Goal: Navigation & Orientation: Find specific page/section

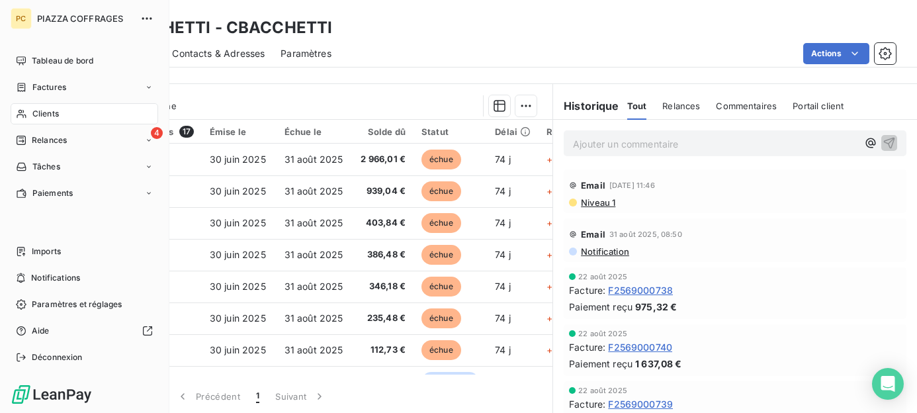
click at [38, 117] on span "Clients" at bounding box center [45, 114] width 26 height 12
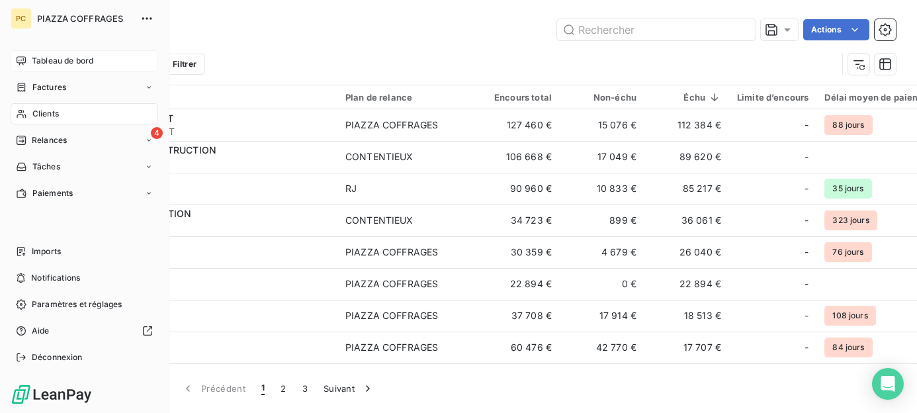
click at [57, 58] on span "Tableau de bord" at bounding box center [63, 61] width 62 height 12
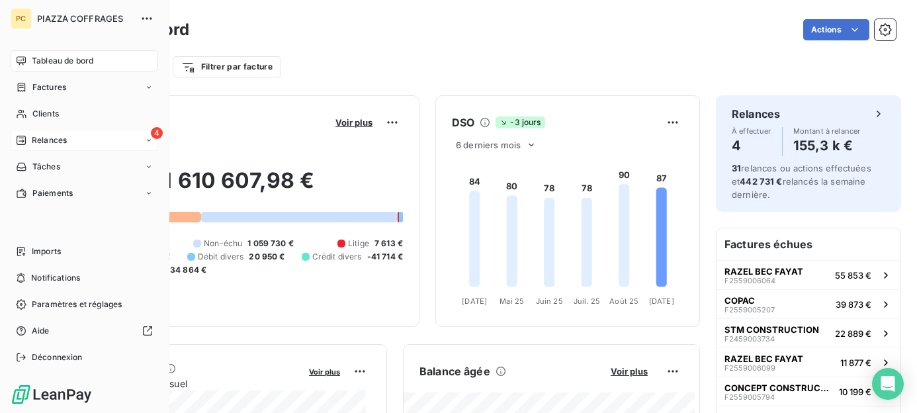
click at [40, 138] on span "Relances" at bounding box center [49, 140] width 35 height 12
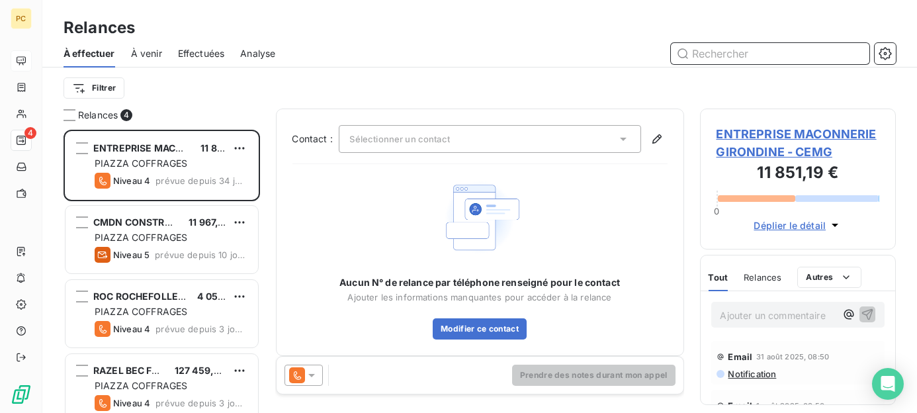
click at [141, 54] on span "À venir" at bounding box center [146, 53] width 31 height 13
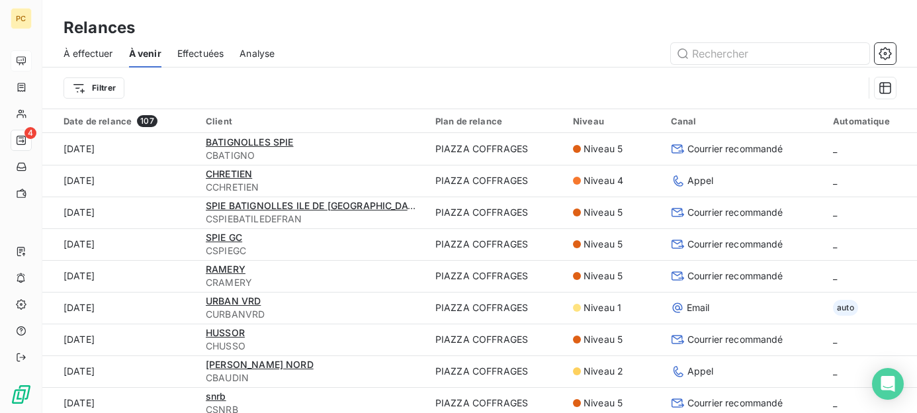
click at [208, 55] on span "Effectuées" at bounding box center [200, 53] width 47 height 13
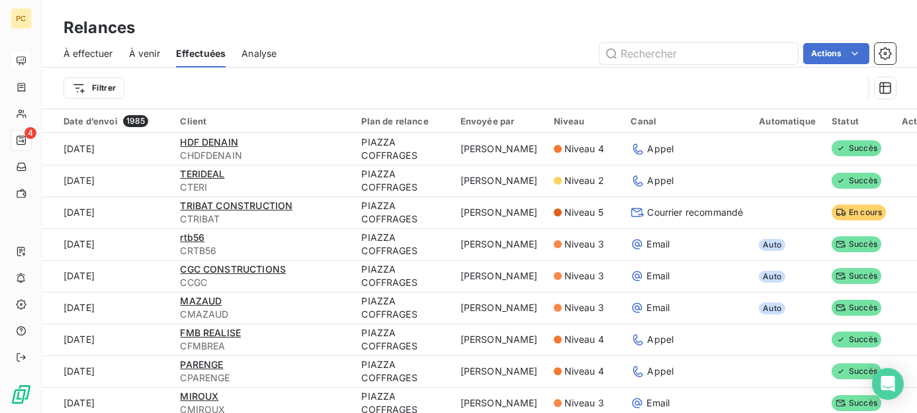
click at [262, 56] on span "Analyse" at bounding box center [259, 53] width 35 height 13
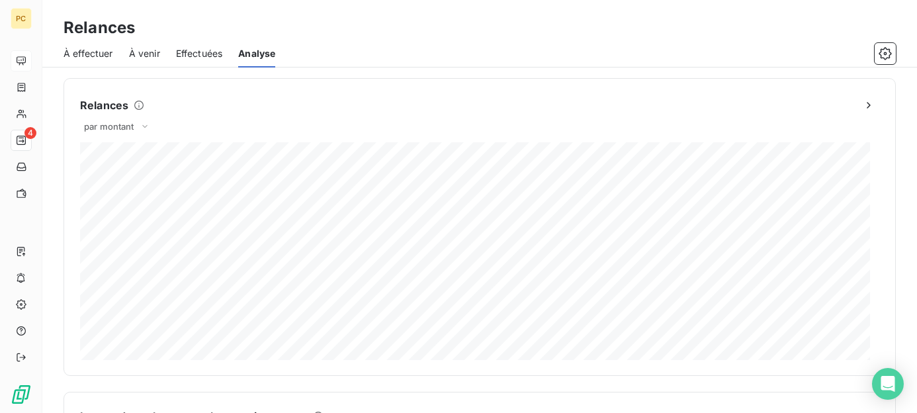
click at [94, 54] on span "À effectuer" at bounding box center [89, 53] width 50 height 13
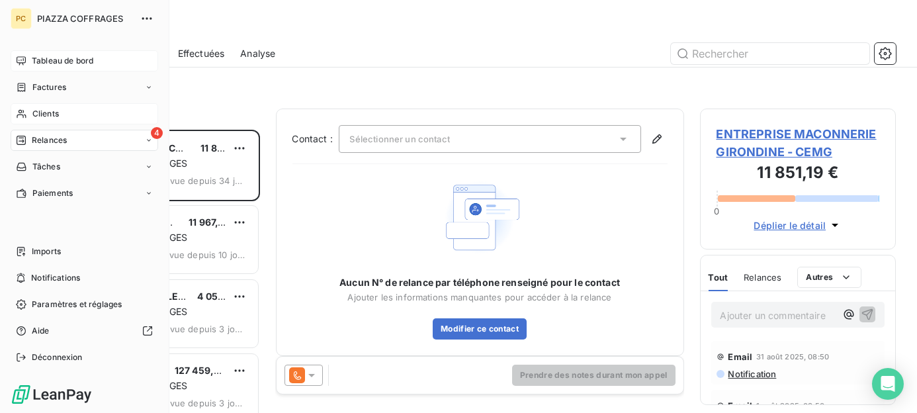
click at [50, 114] on span "Clients" at bounding box center [45, 114] width 26 height 12
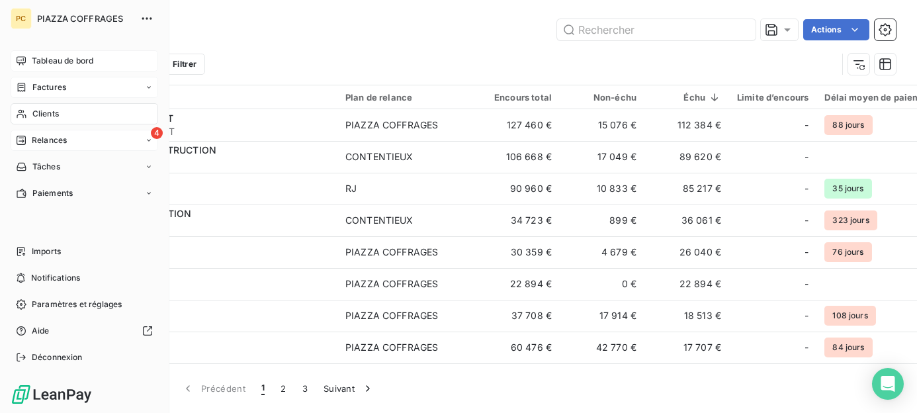
click at [57, 86] on span "Factures" at bounding box center [49, 87] width 34 height 12
